Goal: Information Seeking & Learning: Check status

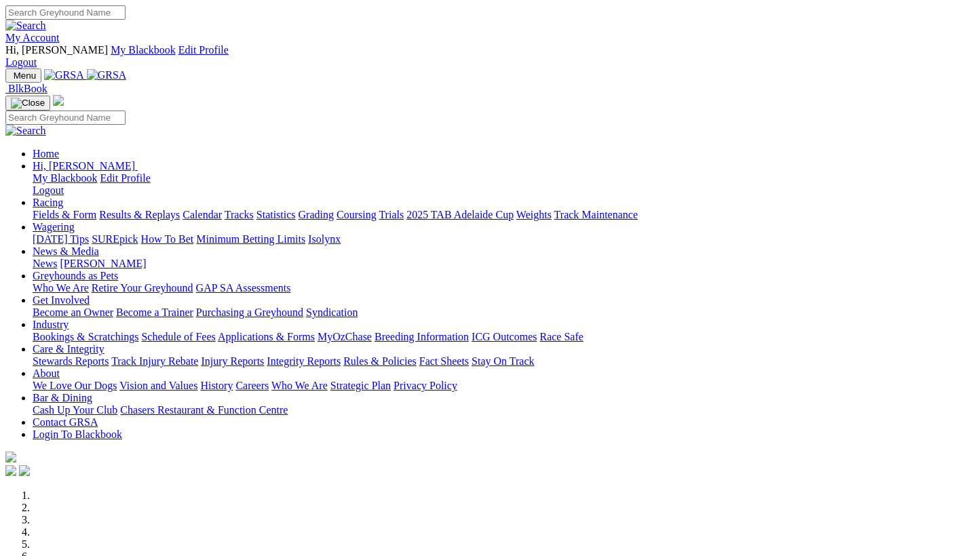
click at [63, 197] on link "Racing" at bounding box center [48, 203] width 31 height 12
click at [180, 209] on link "Results & Replays" at bounding box center [139, 215] width 81 height 12
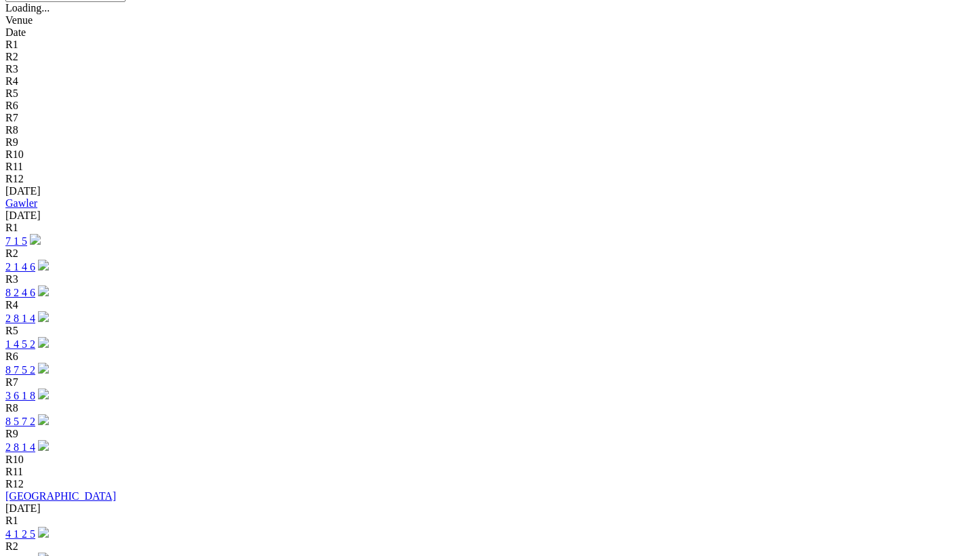
scroll to position [529, 0]
